Goal: Information Seeking & Learning: Learn about a topic

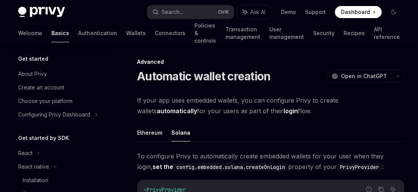
scroll to position [62, 0]
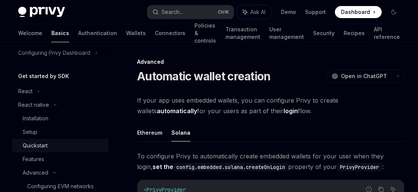
click at [45, 145] on div "Quickstart" at bounding box center [35, 145] width 25 height 9
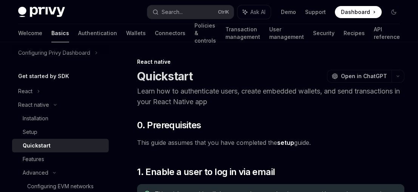
click at [45, 145] on div "Quickstart" at bounding box center [37, 145] width 28 height 9
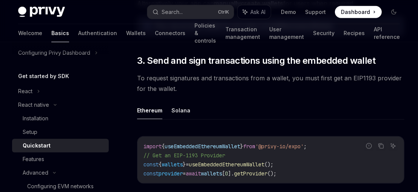
scroll to position [842, 0]
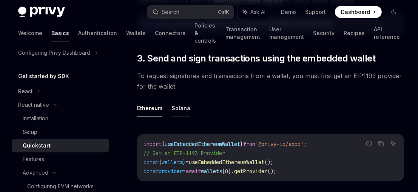
click at [178, 106] on button "Solana" at bounding box center [180, 108] width 19 height 18
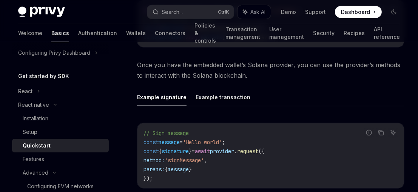
scroll to position [979, 0]
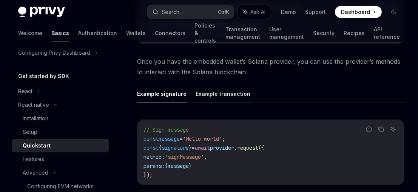
click at [208, 92] on button "Example transaction" at bounding box center [223, 94] width 55 height 18
type textarea "*"
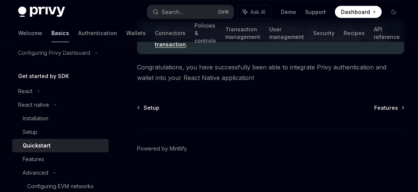
scroll to position [1236, 0]
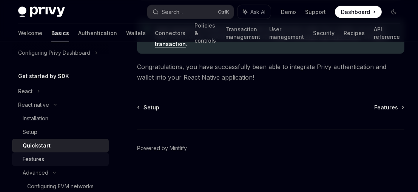
click at [44, 157] on div "Features" at bounding box center [34, 159] width 22 height 9
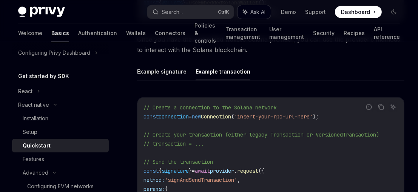
scroll to position [1001, 0]
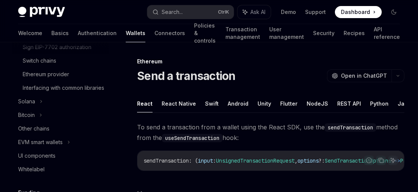
scroll to position [290, 0]
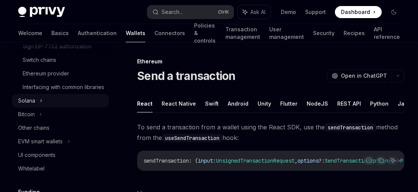
click at [36, 106] on div "Solana" at bounding box center [60, 101] width 97 height 14
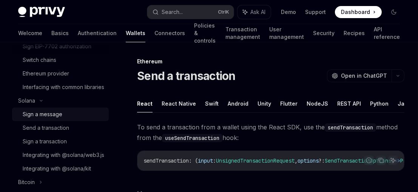
click at [47, 119] on div "Sign a message" at bounding box center [43, 114] width 40 height 9
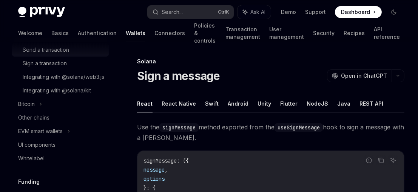
scroll to position [371, 0]
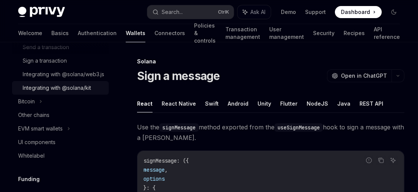
click at [60, 92] on div "Integrating with @solana/kit" at bounding box center [57, 87] width 68 height 9
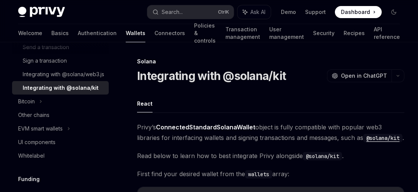
click at [258, 99] on ul "React" at bounding box center [270, 104] width 267 height 18
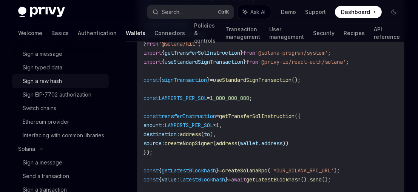
scroll to position [242, 0]
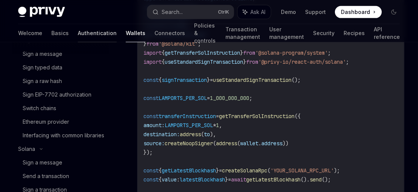
click at [78, 30] on link "Authentication" at bounding box center [97, 33] width 39 height 18
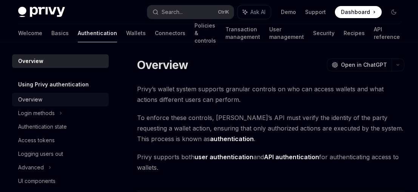
click at [42, 101] on div "Overview" at bounding box center [61, 99] width 86 height 9
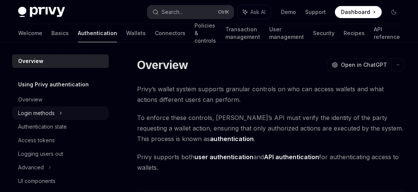
click at [57, 112] on div "Login methods" at bounding box center [60, 113] width 97 height 14
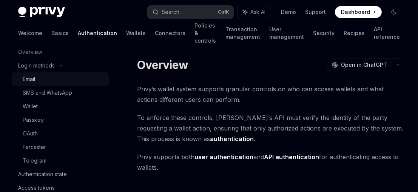
scroll to position [49, 0]
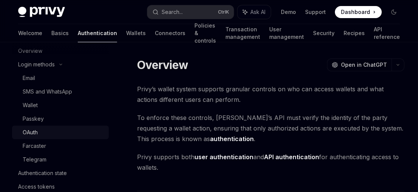
click at [34, 133] on div "OAuth" at bounding box center [30, 132] width 15 height 9
type textarea "*"
